Goal: Information Seeking & Learning: Check status

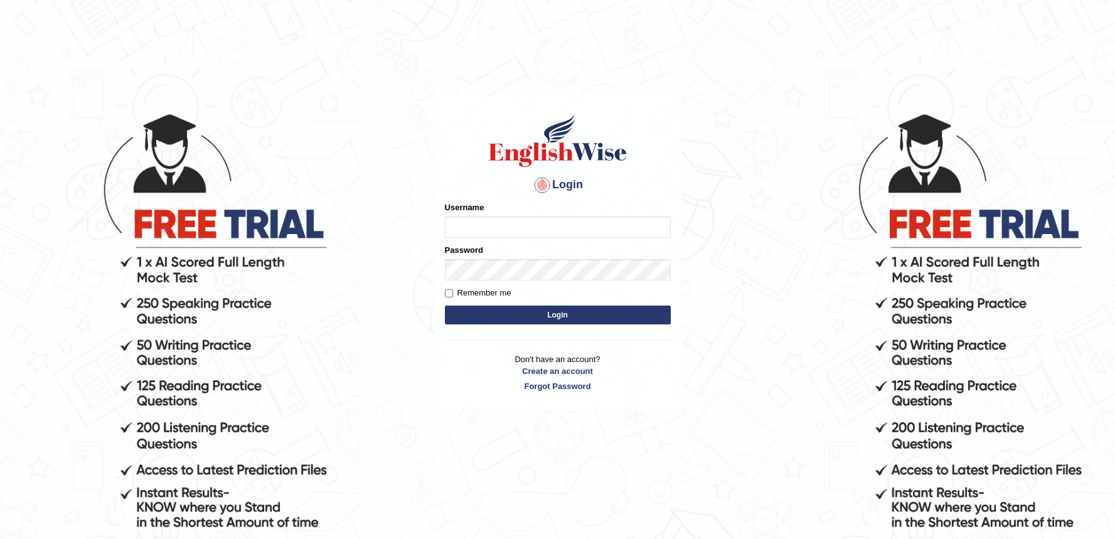
type input "Tharu"
click at [498, 318] on button "Login" at bounding box center [558, 315] width 226 height 19
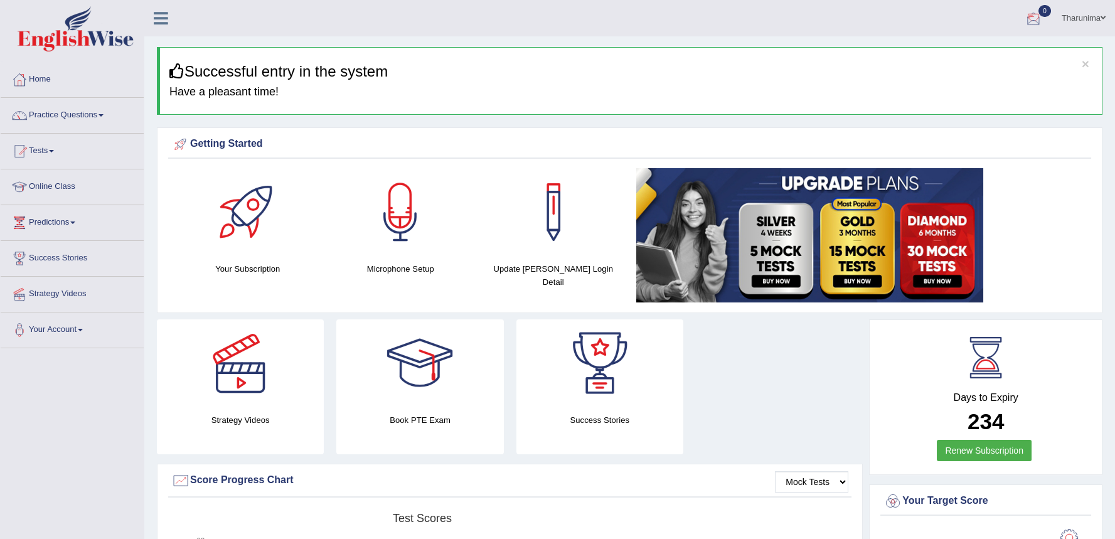
click at [1029, 18] on div at bounding box center [1033, 18] width 19 height 19
click at [947, 52] on strong "See All Alerts" at bounding box center [954, 53] width 56 height 10
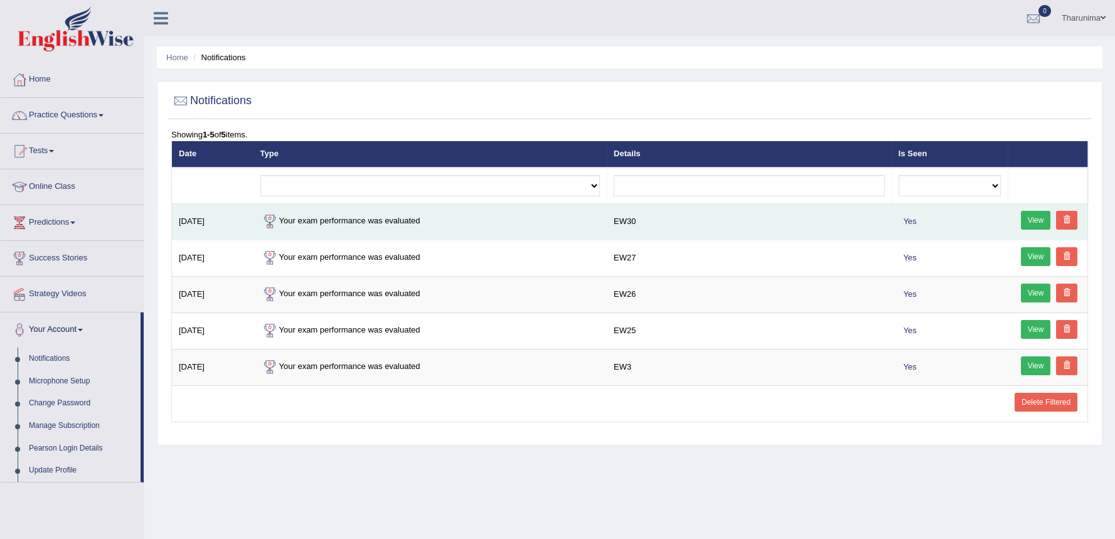
click at [1032, 224] on link "View" at bounding box center [1036, 220] width 30 height 19
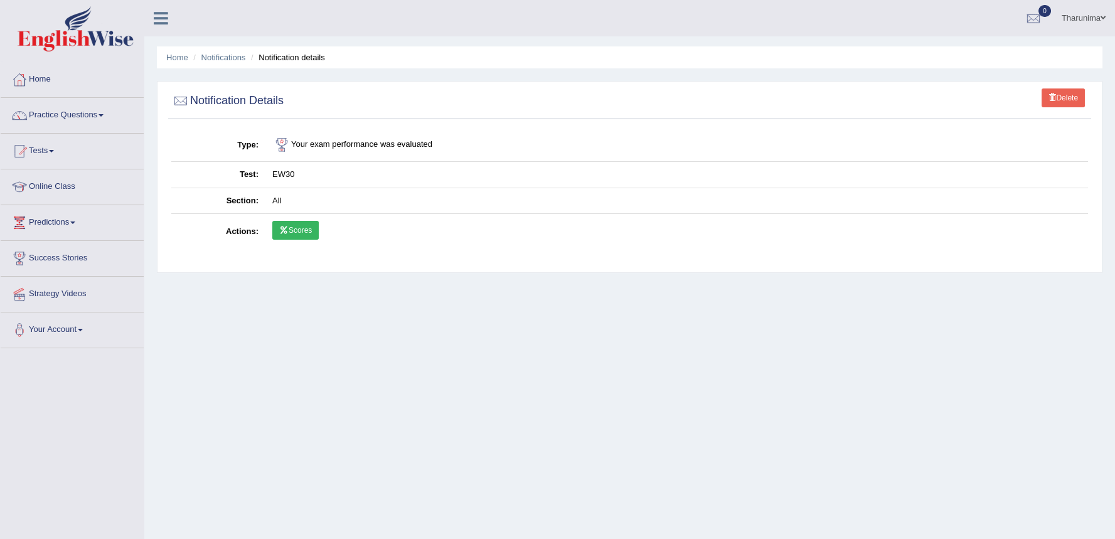
click at [289, 228] on link "Scores" at bounding box center [295, 230] width 46 height 19
click at [1084, 16] on link "Tharunima" at bounding box center [1084, 16] width 63 height 33
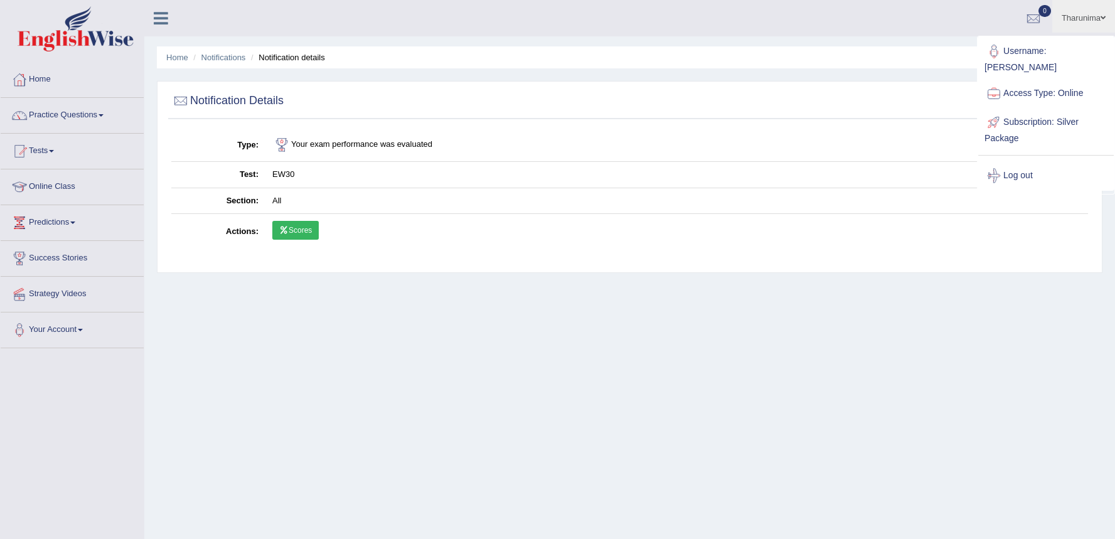
click at [1022, 161] on link "Log out" at bounding box center [1046, 175] width 136 height 29
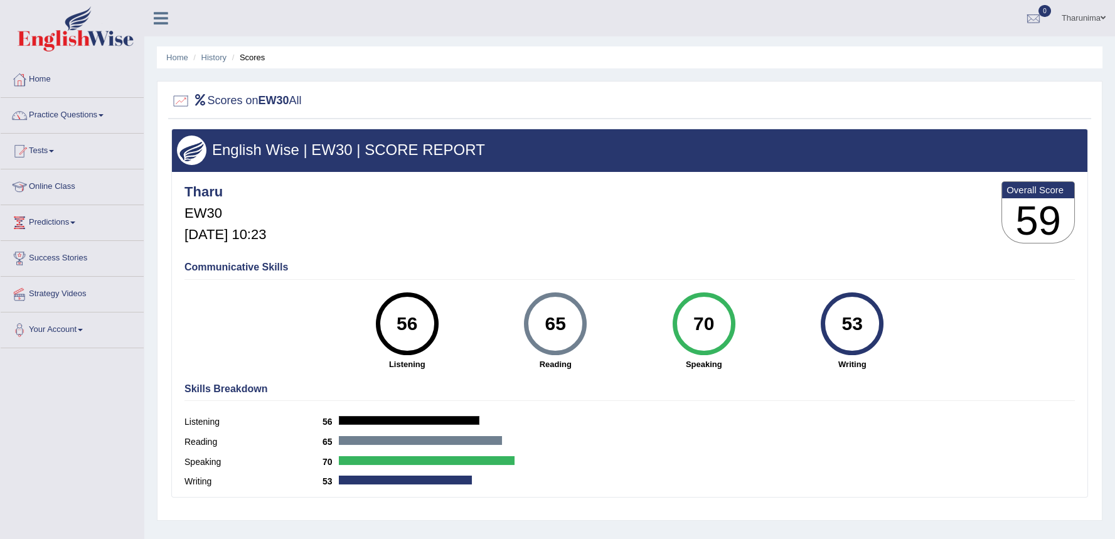
click at [1034, 21] on div at bounding box center [1033, 18] width 19 height 19
click at [963, 53] on strong "See All Alerts" at bounding box center [954, 53] width 56 height 10
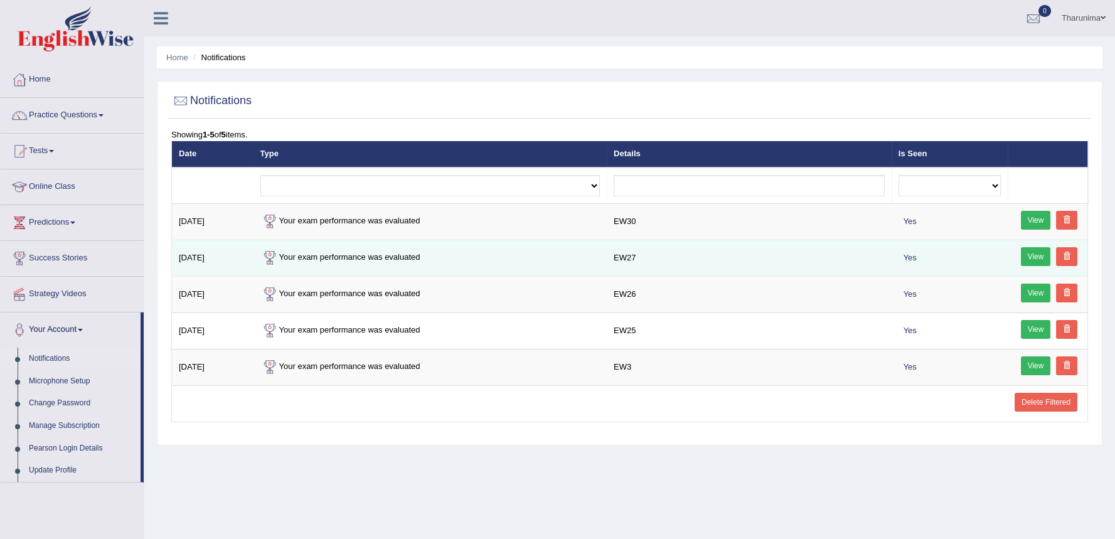
click at [1037, 256] on link "View" at bounding box center [1036, 256] width 30 height 19
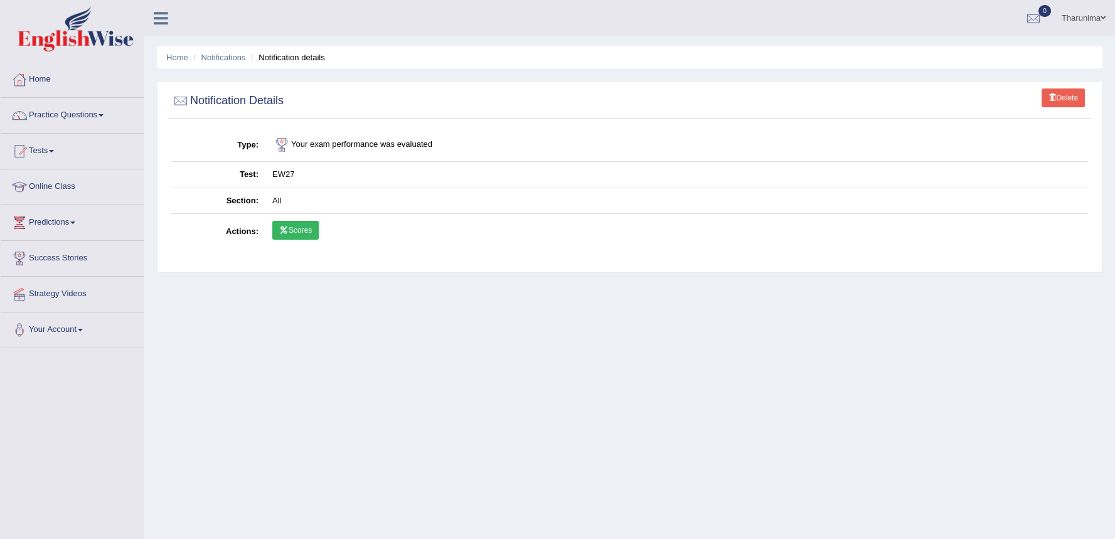
click at [314, 225] on link "Scores" at bounding box center [295, 230] width 46 height 19
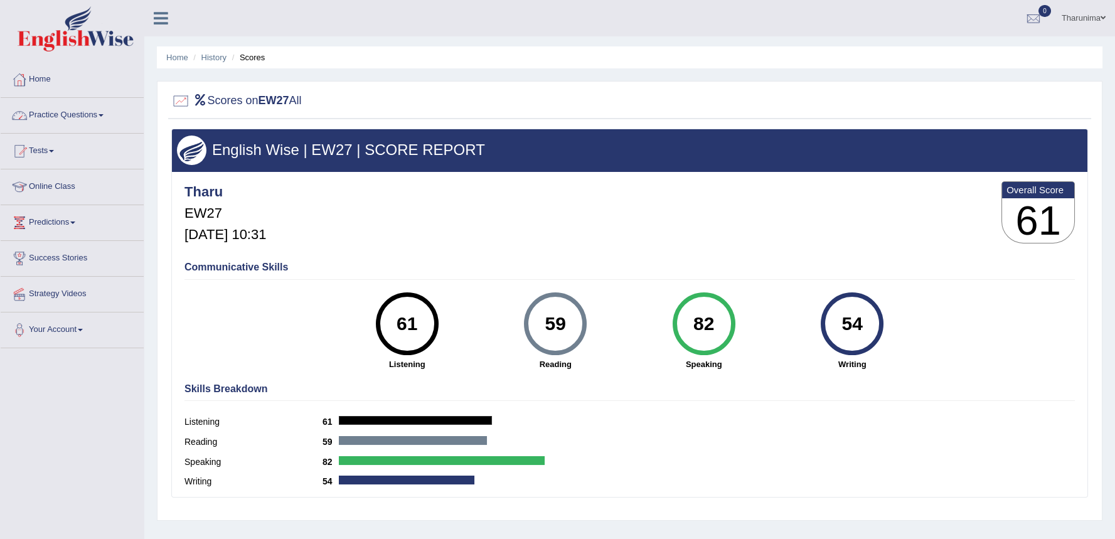
click at [46, 83] on link "Home" at bounding box center [72, 77] width 143 height 31
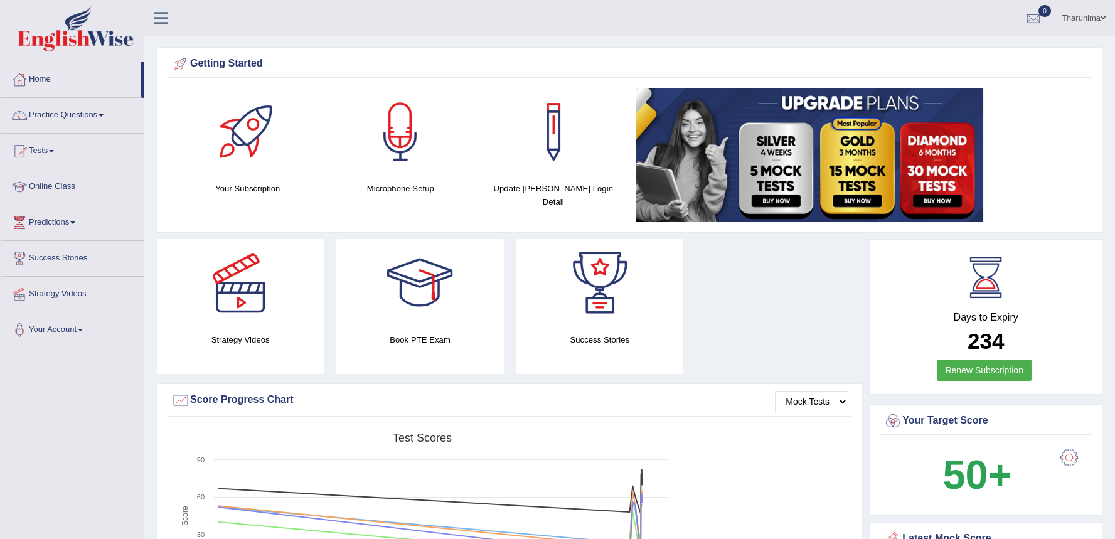
click at [48, 294] on link "Strategy Videos" at bounding box center [72, 292] width 143 height 31
